Goal: Navigation & Orientation: Find specific page/section

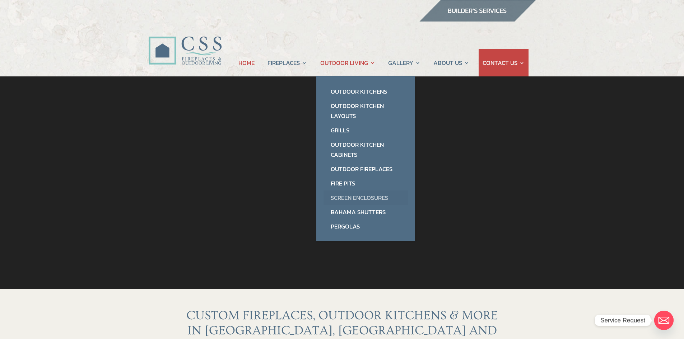
click at [350, 196] on link "Screen Enclosures" at bounding box center [365, 198] width 84 height 14
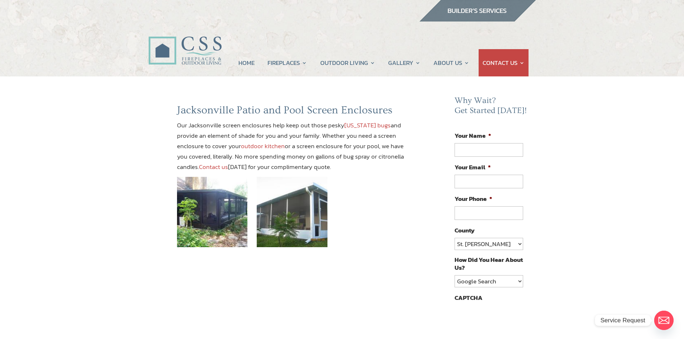
click at [467, 13] on img at bounding box center [477, 11] width 117 height 22
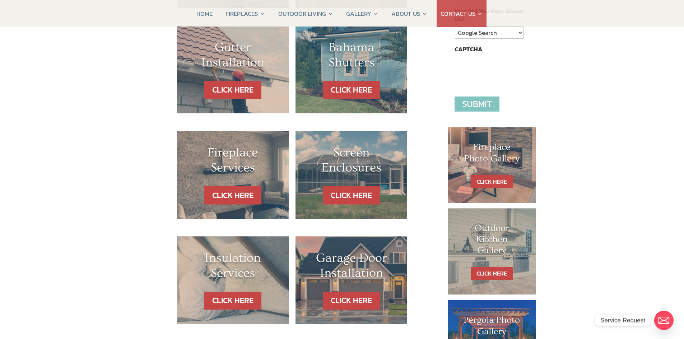
scroll to position [249, 0]
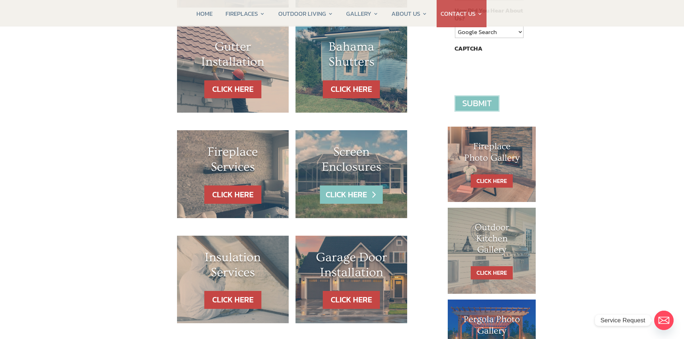
click at [351, 198] on link "CLICK HERE" at bounding box center [351, 195] width 62 height 18
